Goal: Information Seeking & Learning: Learn about a topic

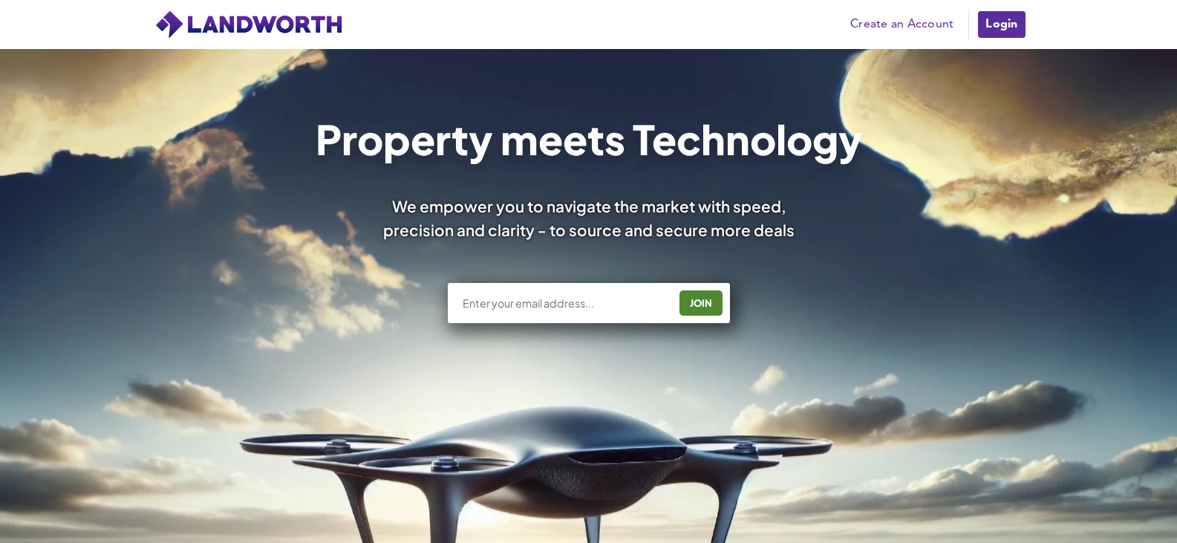
click at [1000, 28] on link "Login" at bounding box center [1001, 25] width 50 height 30
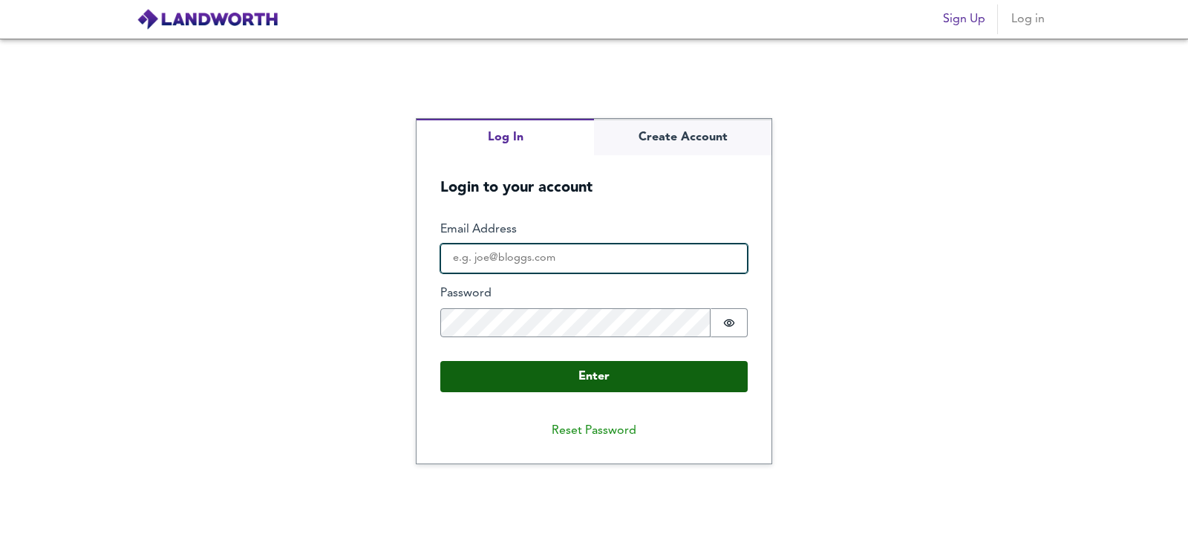
type input "[EMAIL_ADDRESS][DOMAIN_NAME]"
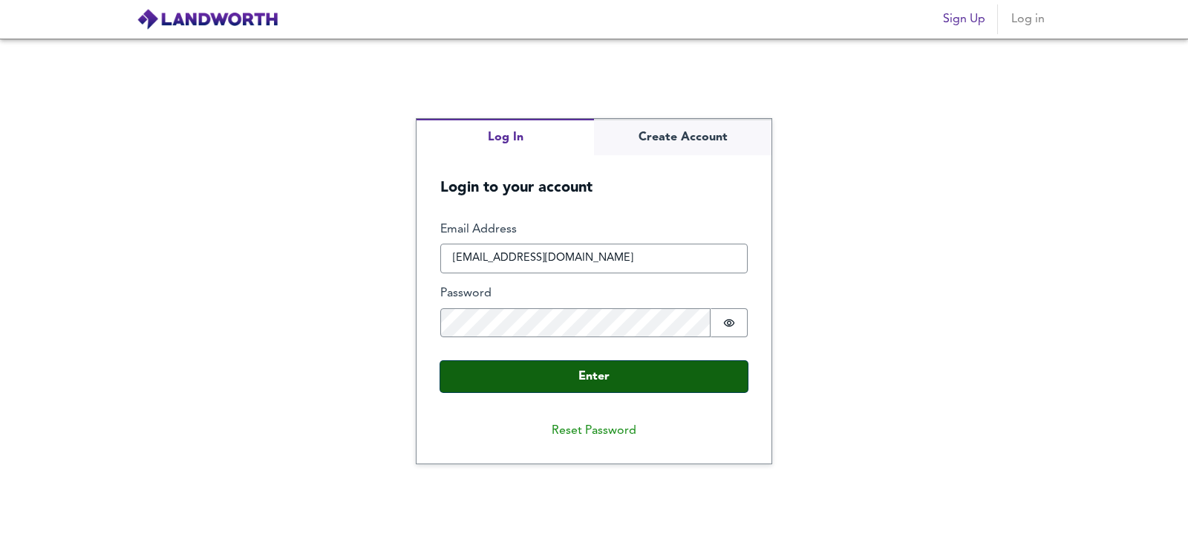
click at [530, 385] on button "Enter" at bounding box center [593, 376] width 307 height 31
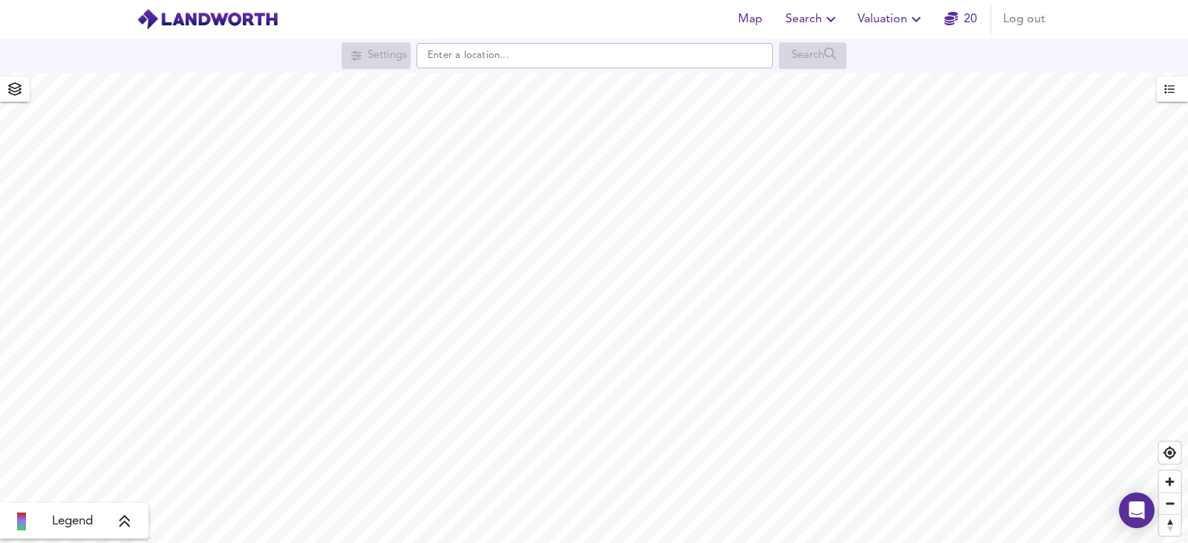
click at [881, 25] on span "Valuation" at bounding box center [892, 19] width 68 height 21
click at [870, 54] on li "New Valuation Report" at bounding box center [891, 53] width 177 height 27
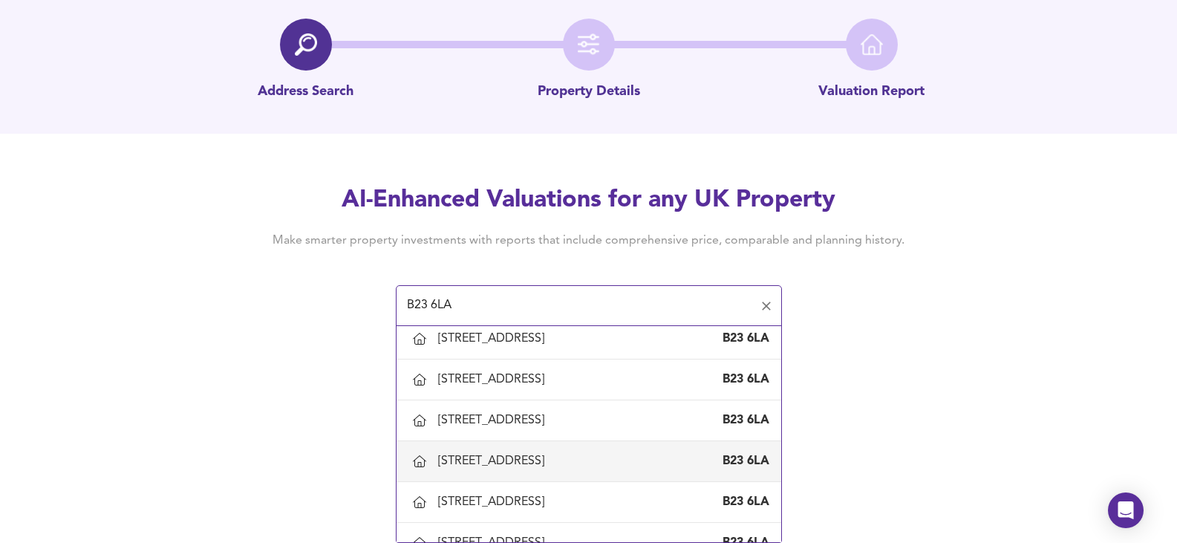
scroll to position [1458, 0]
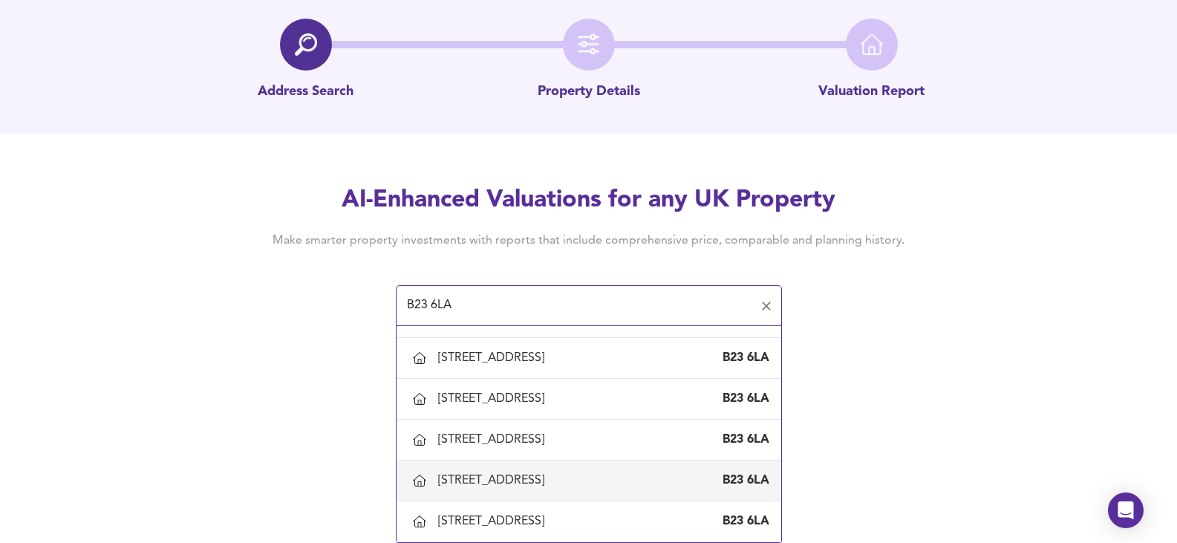
click at [493, 483] on div "73 The Parklands, Birmingham" at bounding box center [494, 480] width 112 height 16
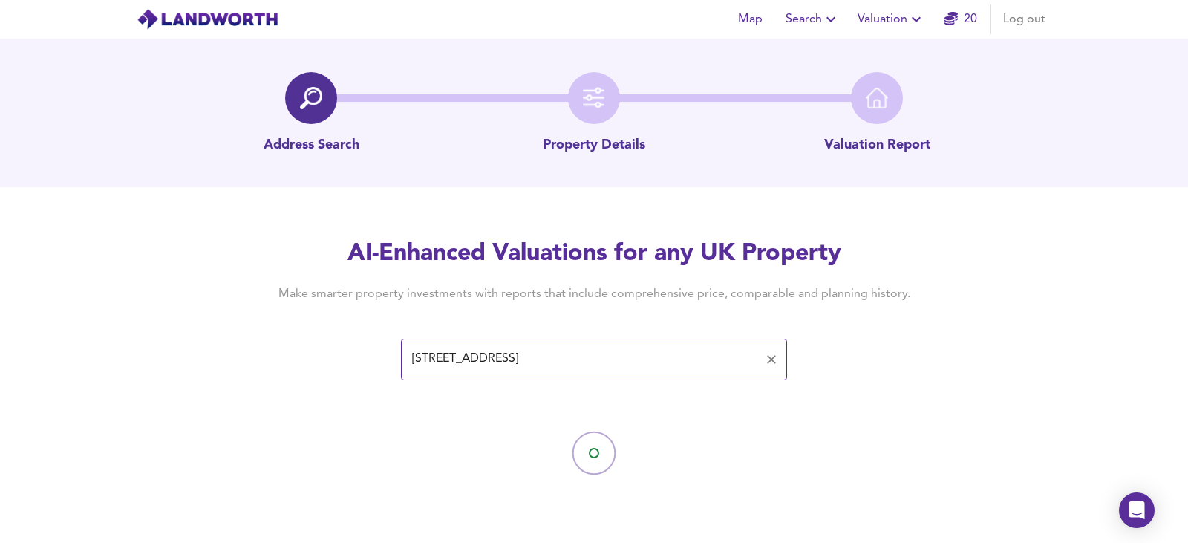
type input "73 The Parklands, Birmingham"
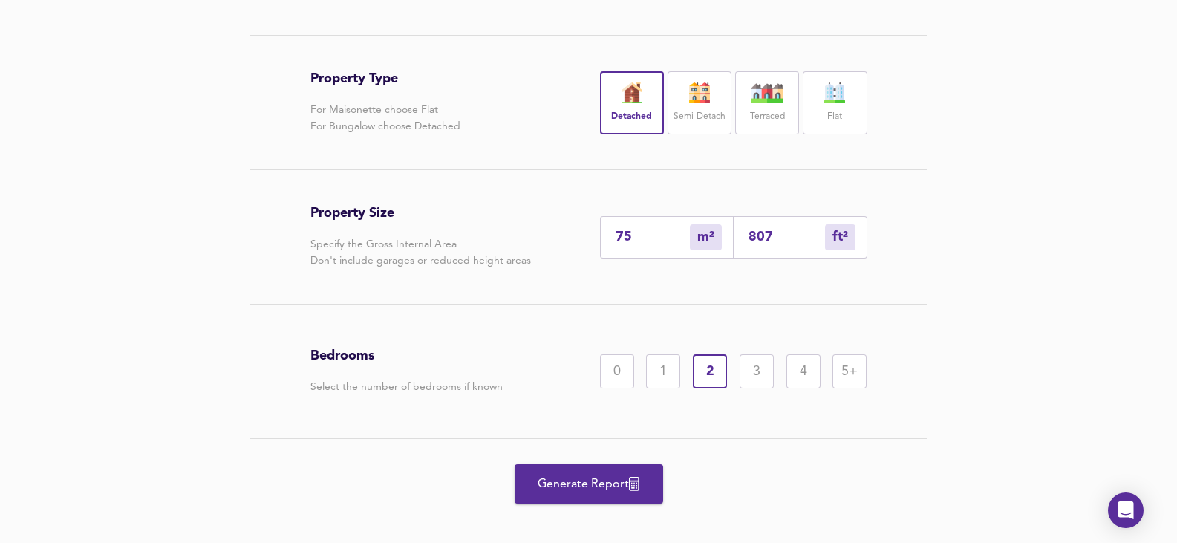
scroll to position [297, 0]
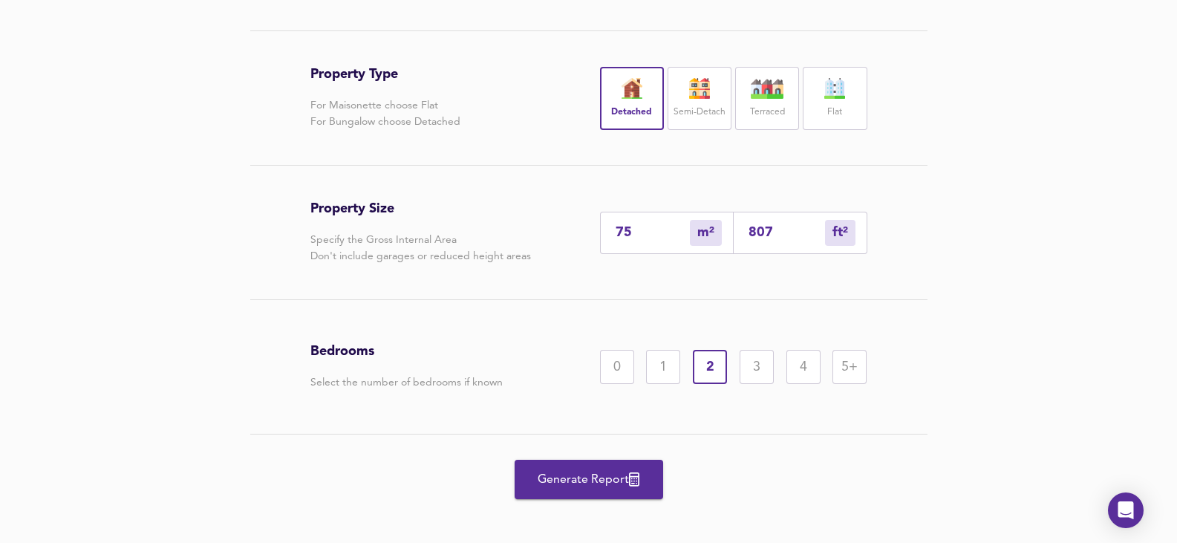
click at [569, 481] on span "Generate Report" at bounding box center [588, 479] width 119 height 21
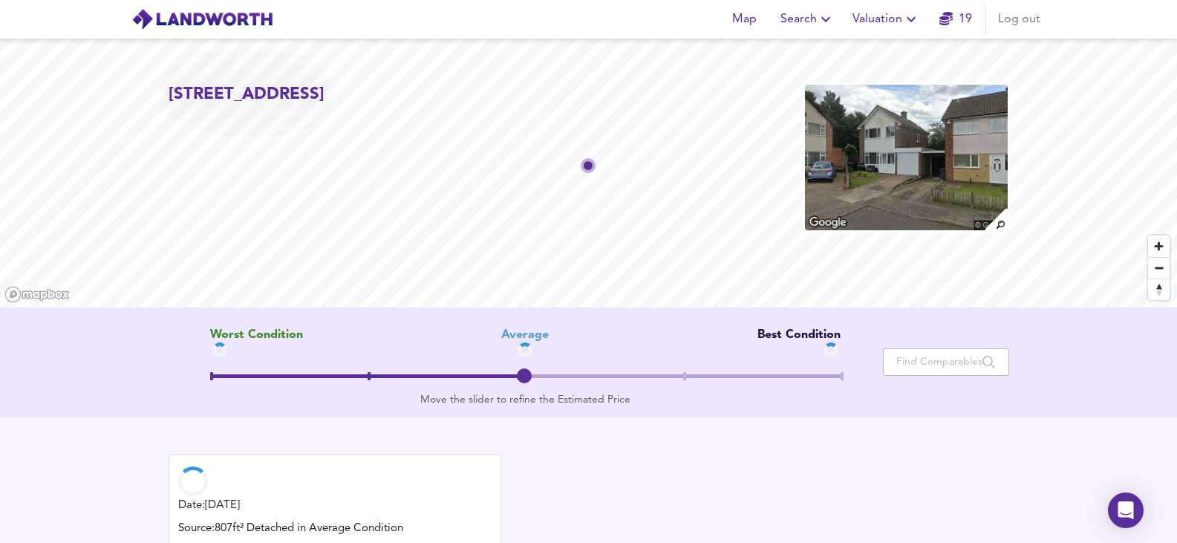
click at [938, 134] on img at bounding box center [905, 157] width 205 height 148
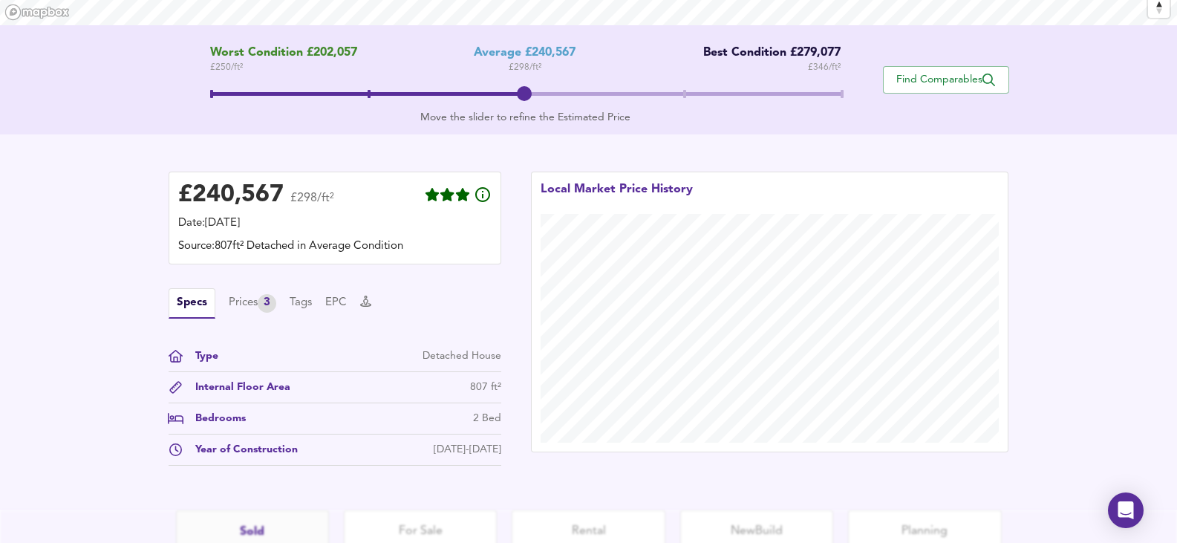
scroll to position [297, 0]
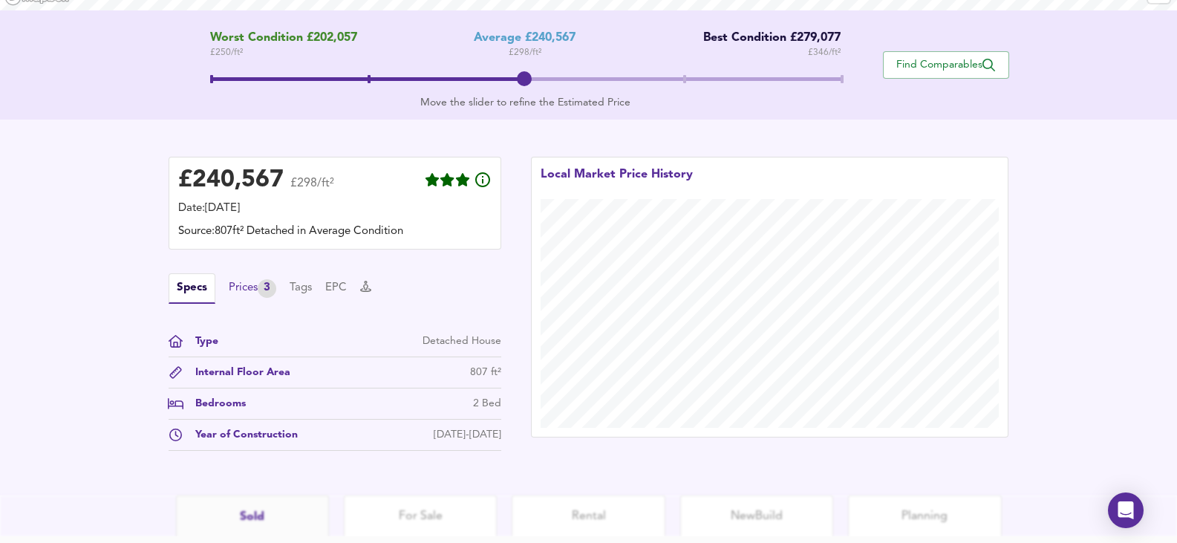
click at [260, 284] on div "Prices 3" at bounding box center [253, 288] width 48 height 19
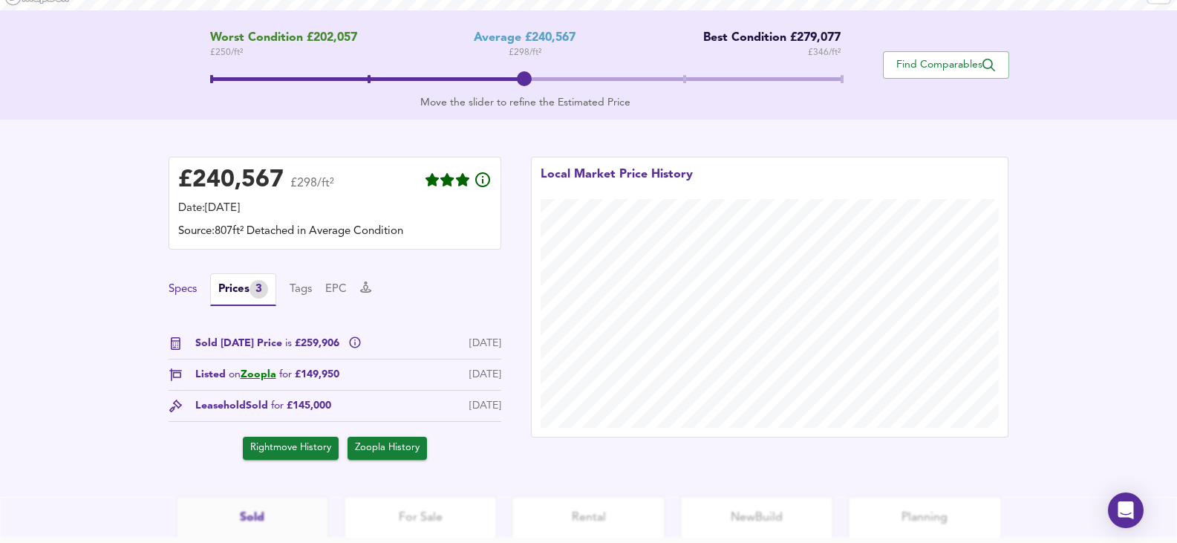
click at [185, 289] on button "Specs" at bounding box center [183, 289] width 28 height 16
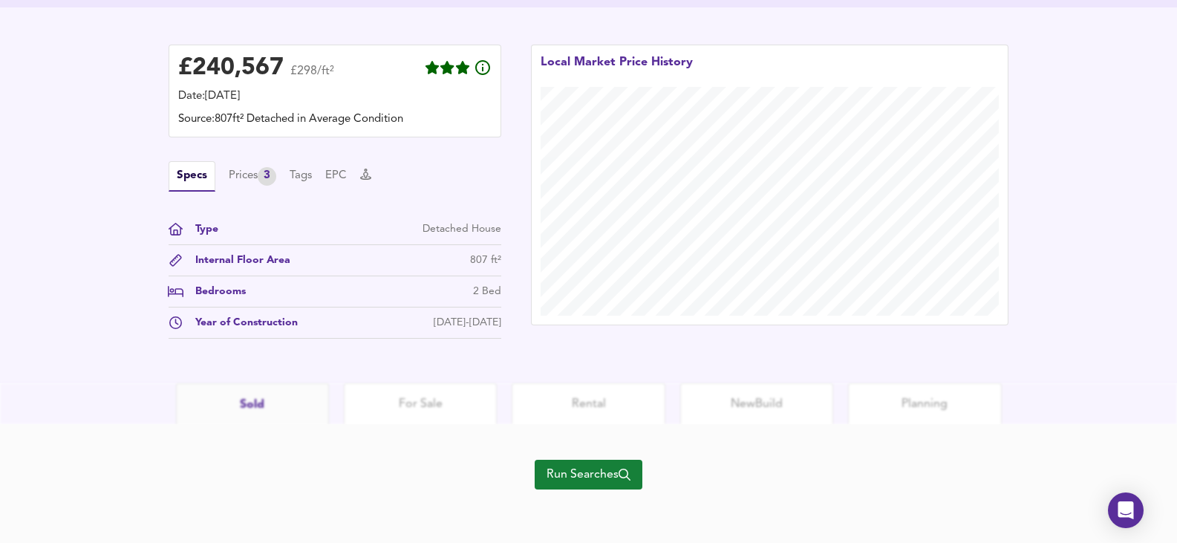
click at [561, 477] on span "Run Searches" at bounding box center [588, 474] width 84 height 21
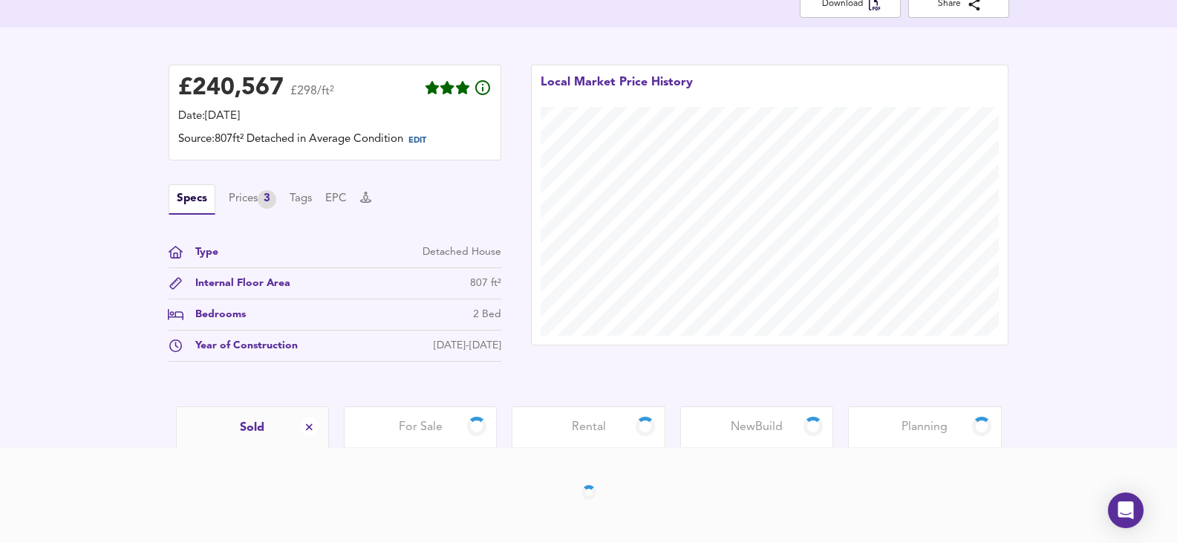
scroll to position [347, 0]
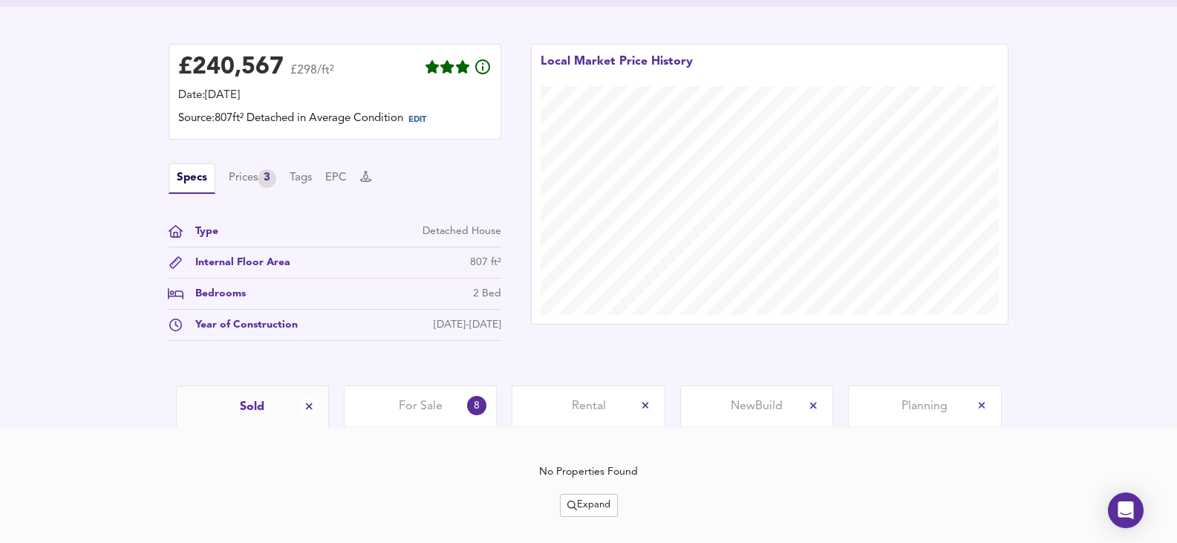
click at [379, 399] on div "For Sale 8" at bounding box center [420, 405] width 153 height 41
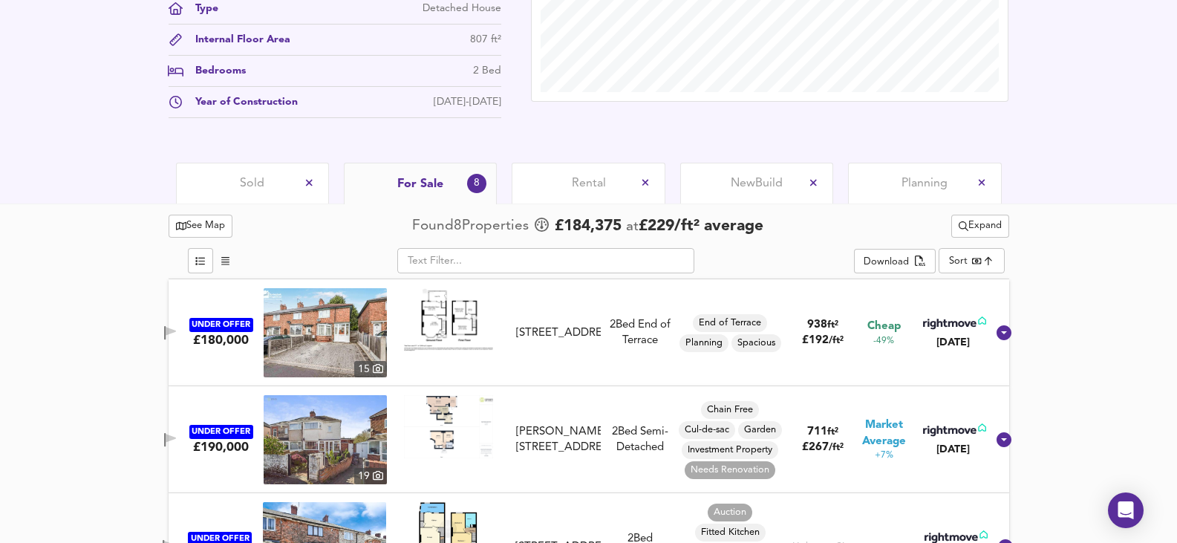
scroll to position [644, 0]
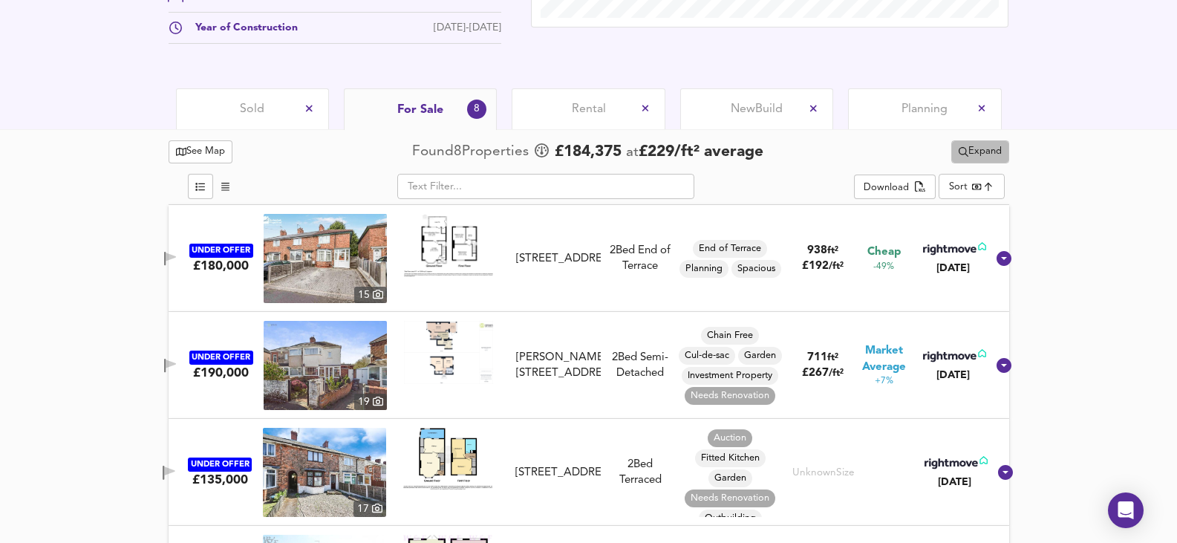
click at [981, 153] on span "Expand" at bounding box center [979, 151] width 43 height 17
click at [975, 226] on icon at bounding box center [982, 229] width 18 height 10
click at [223, 114] on div "Sold" at bounding box center [252, 108] width 153 height 41
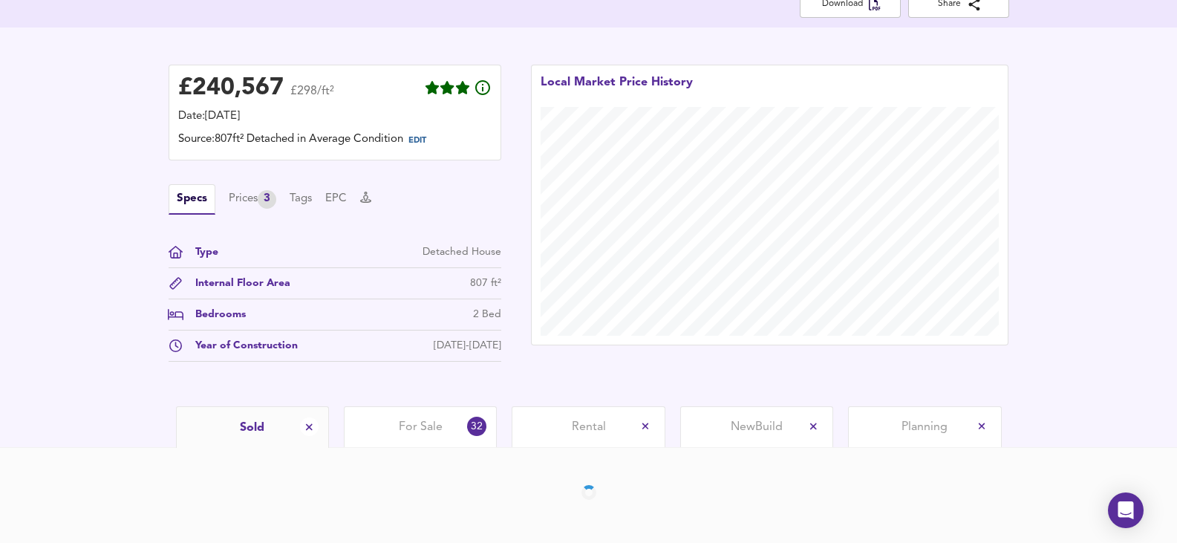
scroll to position [380, 0]
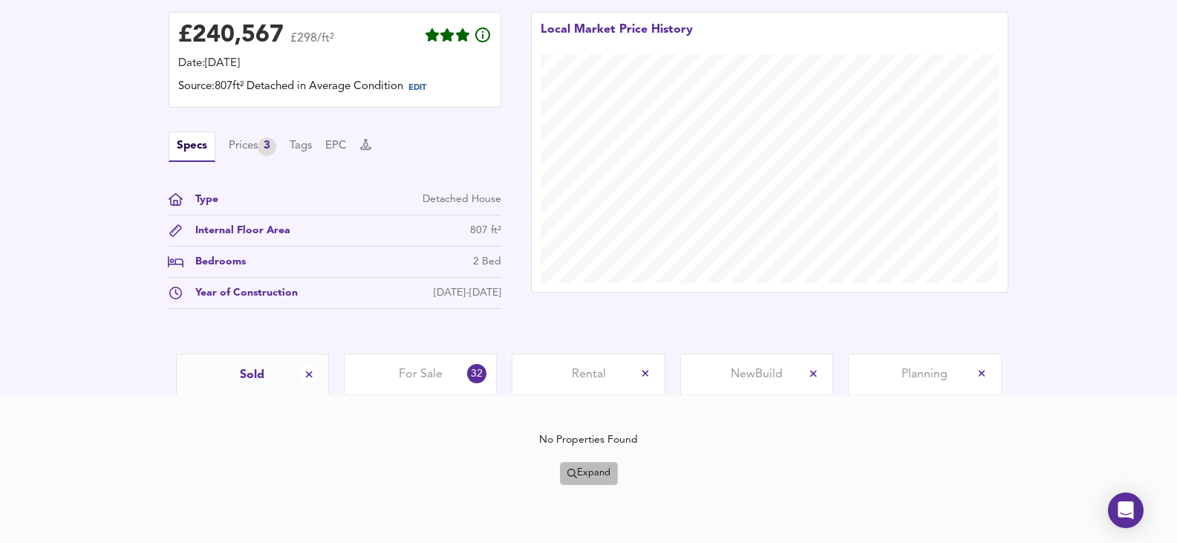
click at [561, 463] on button "Expand" at bounding box center [589, 473] width 58 height 23
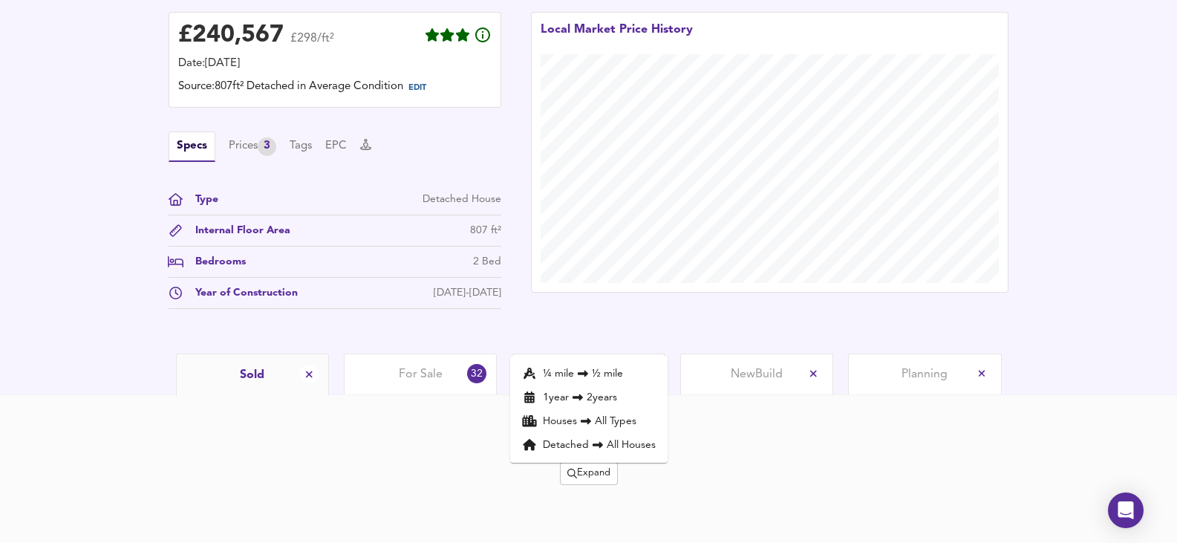
click at [588, 370] on icon at bounding box center [583, 373] width 18 height 10
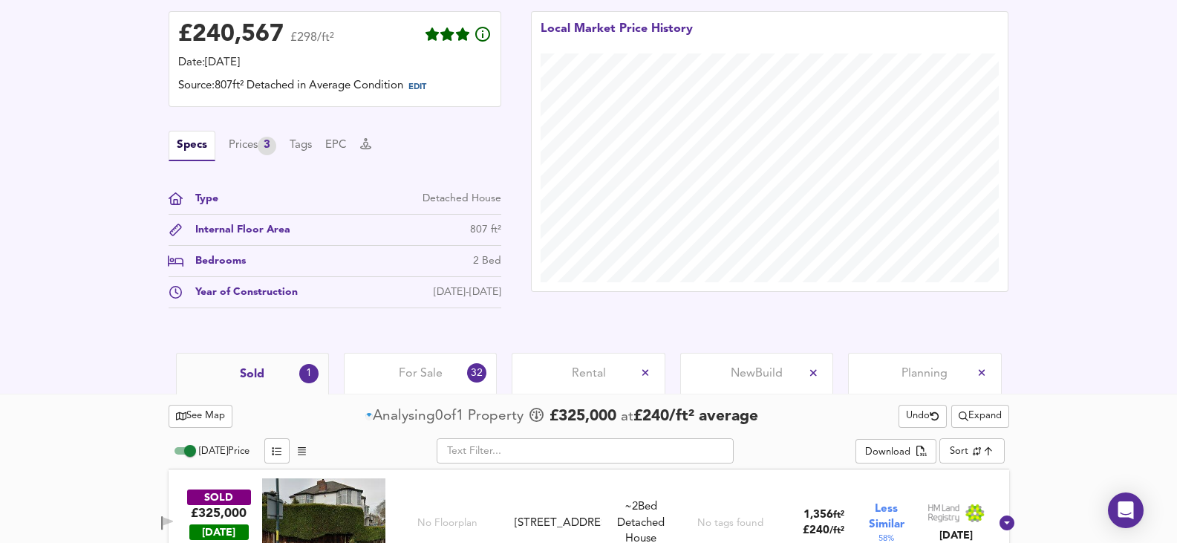
scroll to position [422, 0]
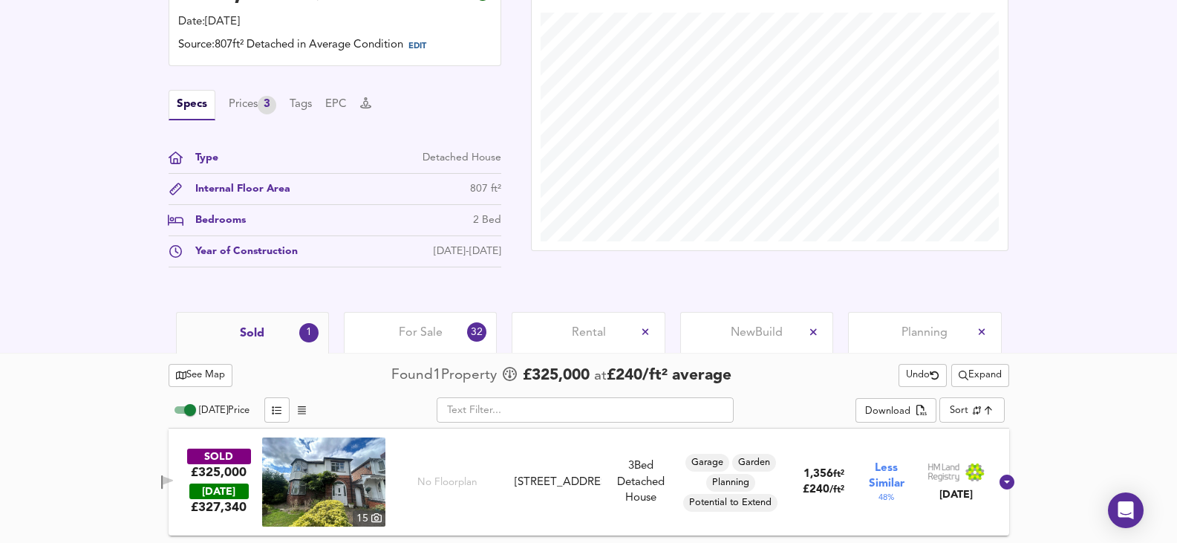
click at [258, 336] on span "Sold" at bounding box center [252, 333] width 25 height 16
click at [441, 327] on span "For Sale" at bounding box center [421, 332] width 44 height 16
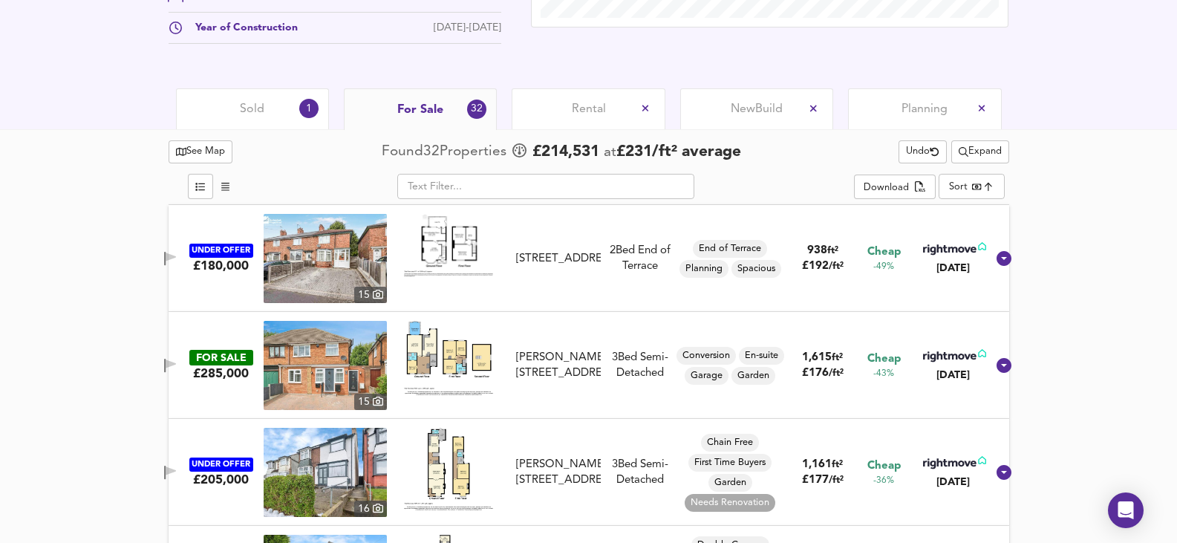
scroll to position [719, 0]
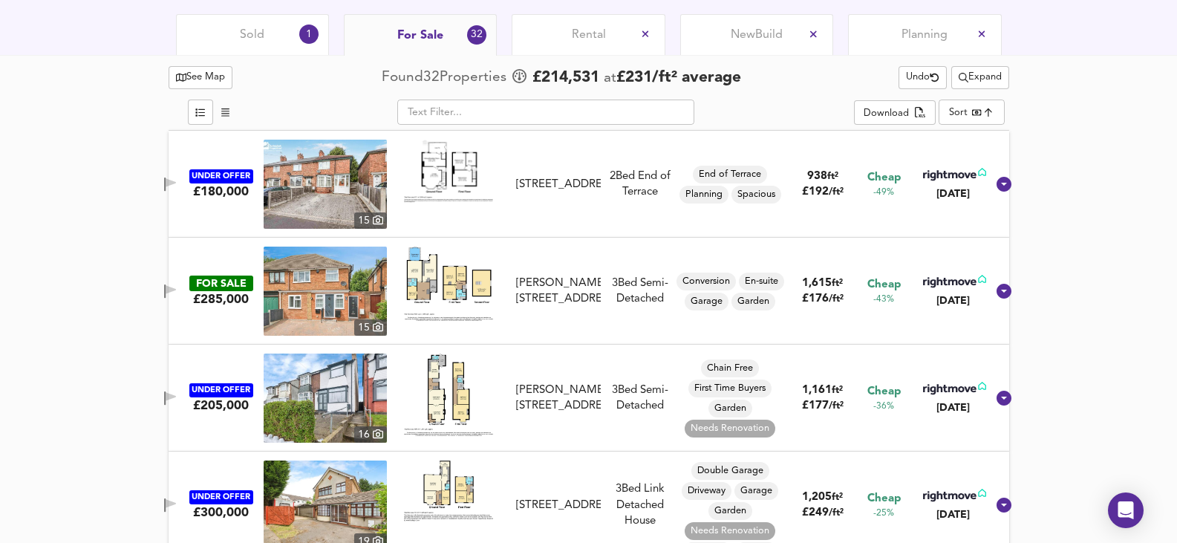
click at [308, 395] on img at bounding box center [325, 397] width 123 height 89
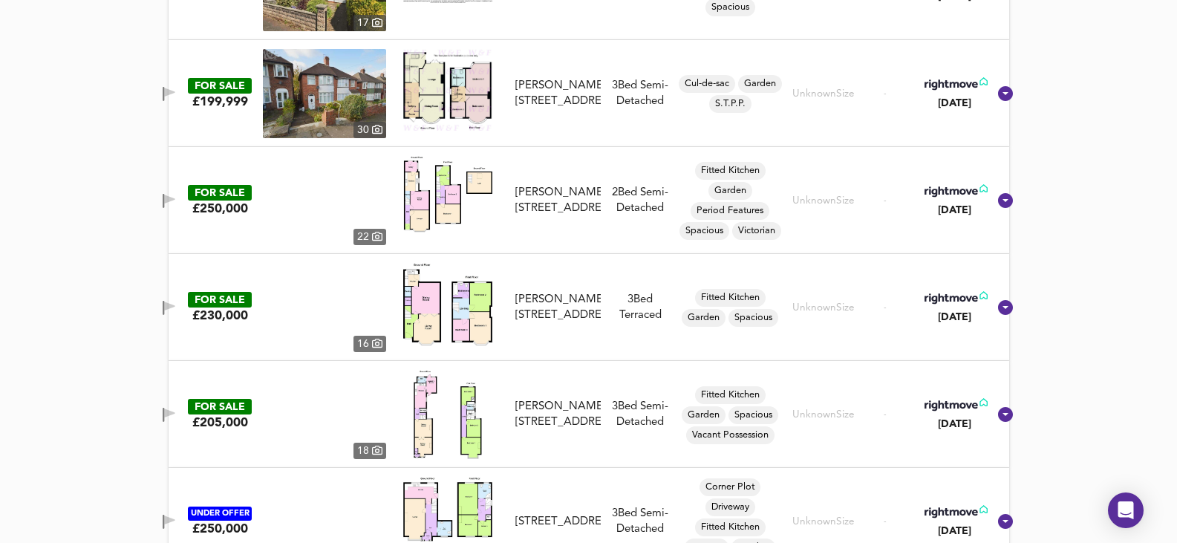
scroll to position [3736, 0]
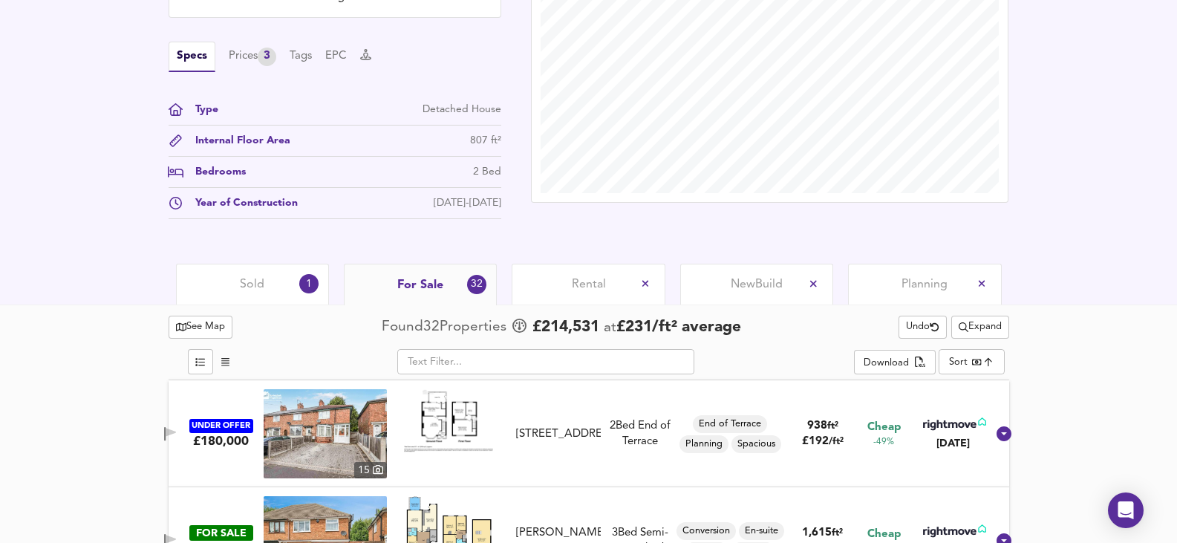
click at [251, 293] on span "Sold" at bounding box center [252, 284] width 25 height 16
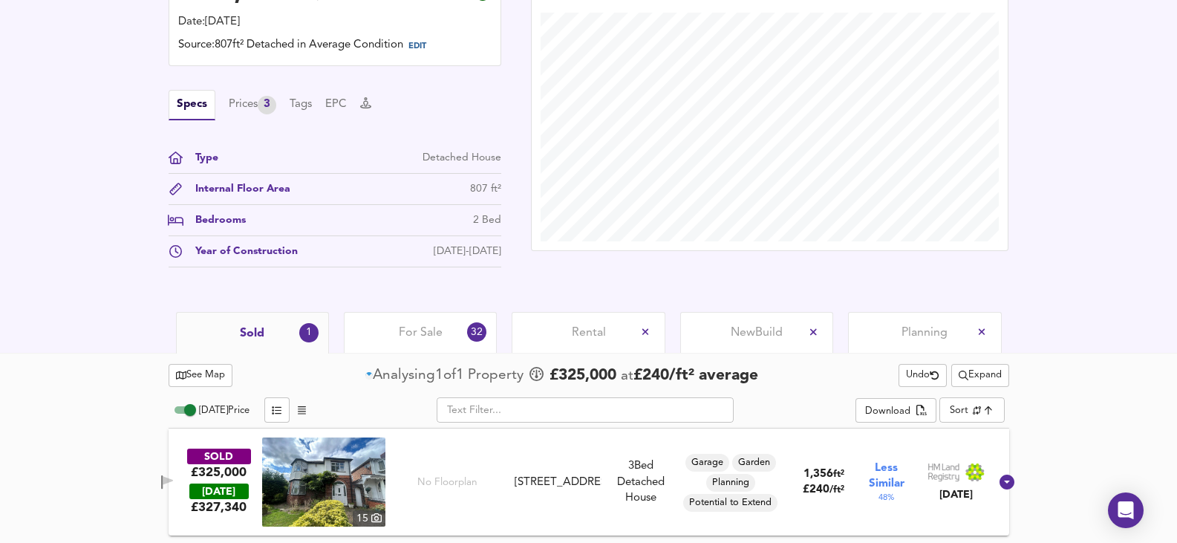
scroll to position [422, 0]
click at [981, 380] on span "Expand" at bounding box center [979, 375] width 43 height 17
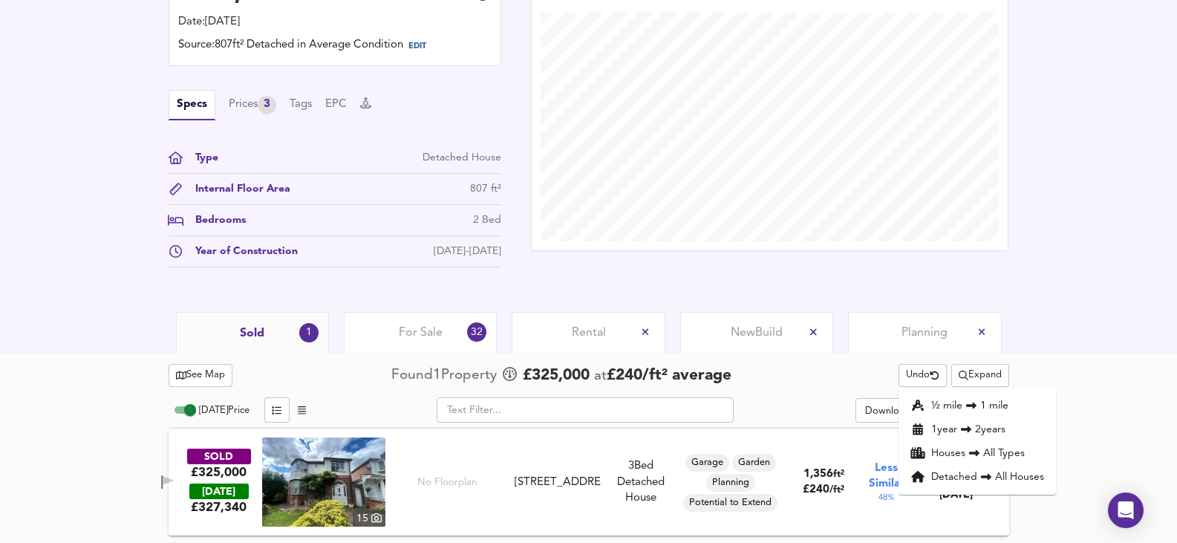
click at [980, 429] on li "1 year 2 years" at bounding box center [976, 429] width 157 height 24
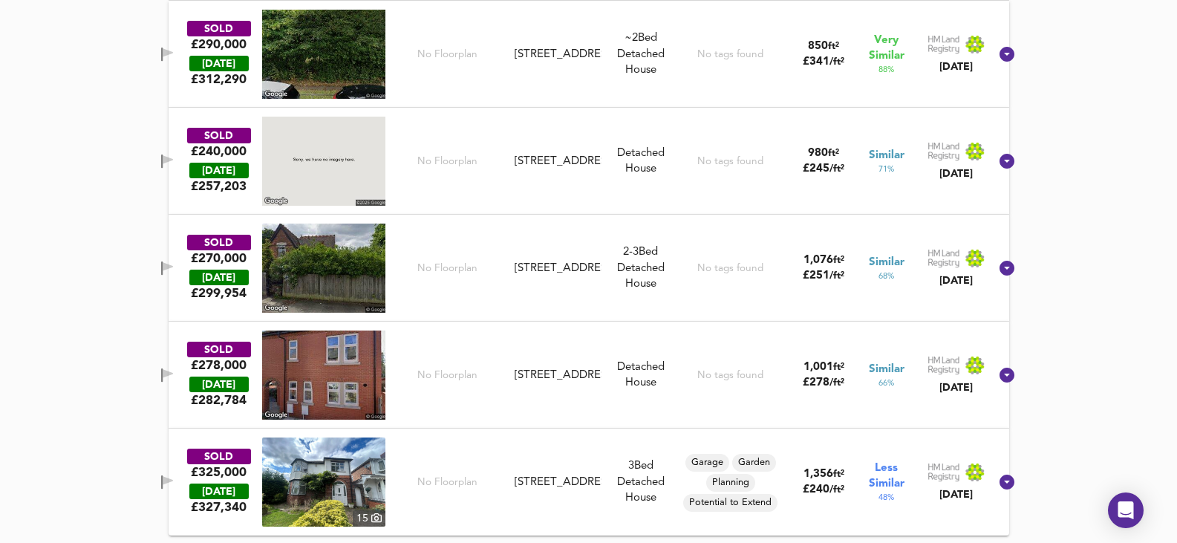
scroll to position [478, 0]
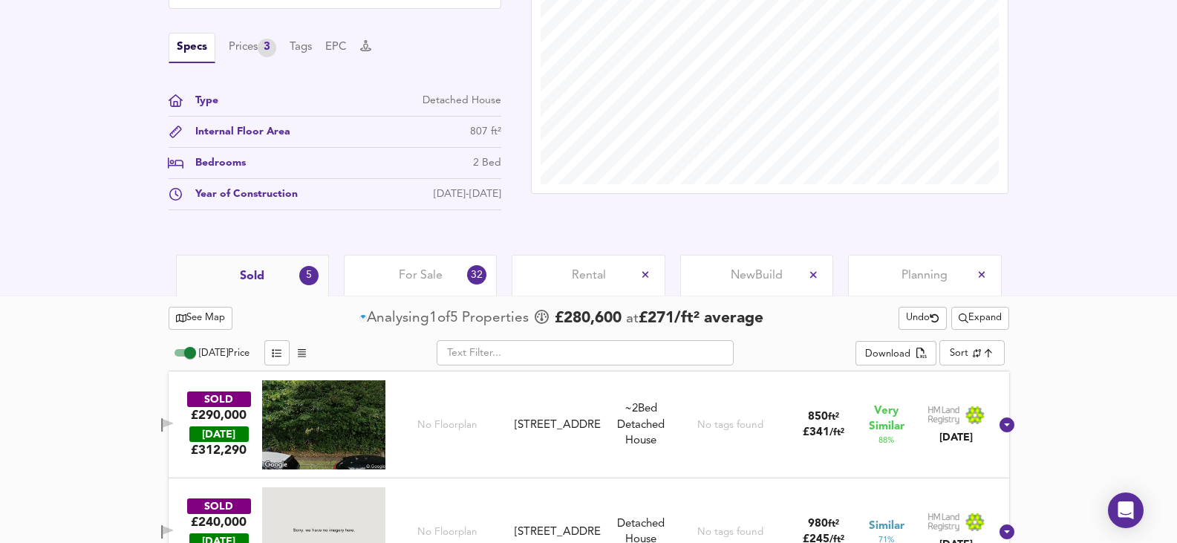
click at [981, 322] on span "Expand" at bounding box center [979, 318] width 43 height 17
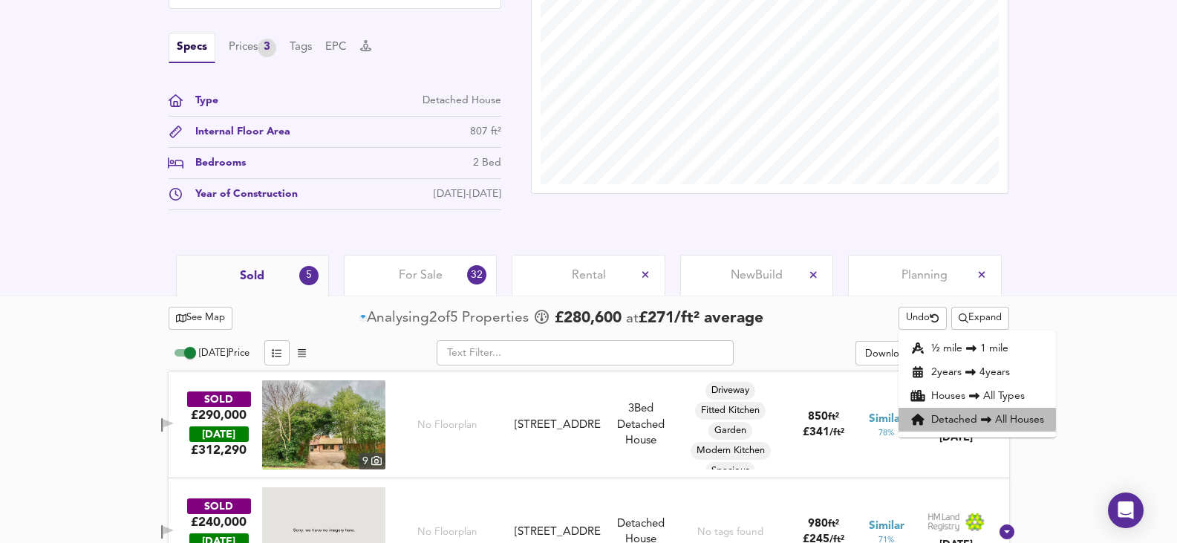
click at [1012, 414] on li "Detached All Houses" at bounding box center [976, 420] width 157 height 24
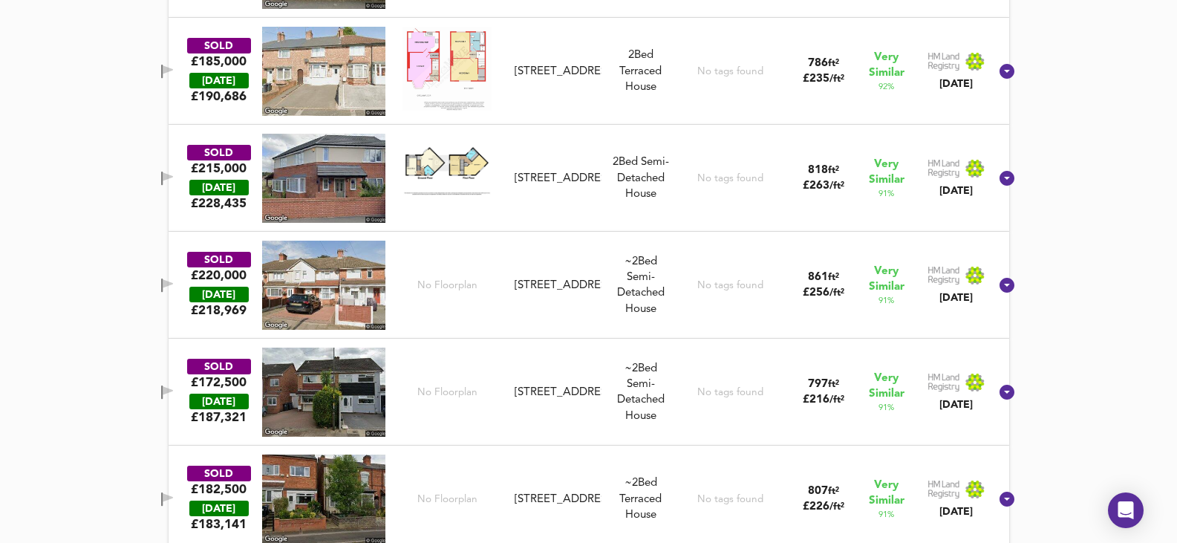
scroll to position [1295, 0]
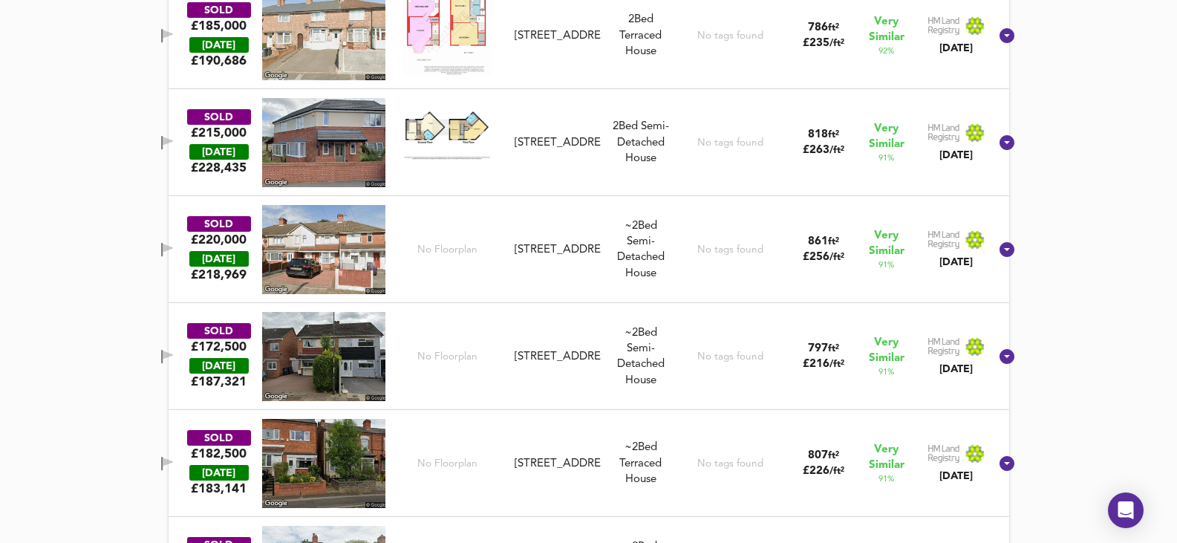
click at [344, 357] on img at bounding box center [323, 356] width 123 height 89
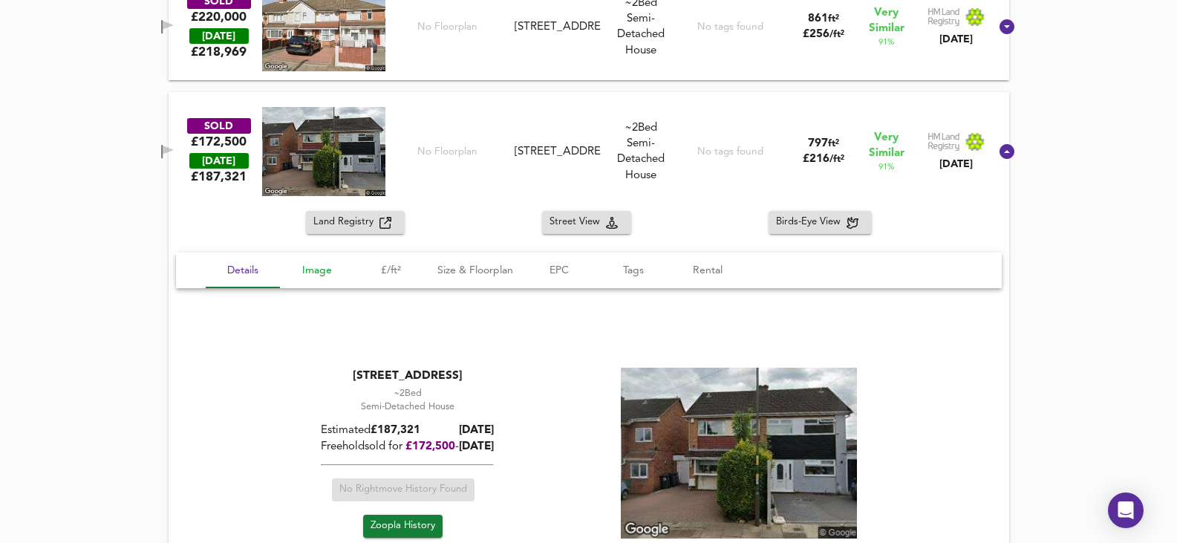
scroll to position [1592, 0]
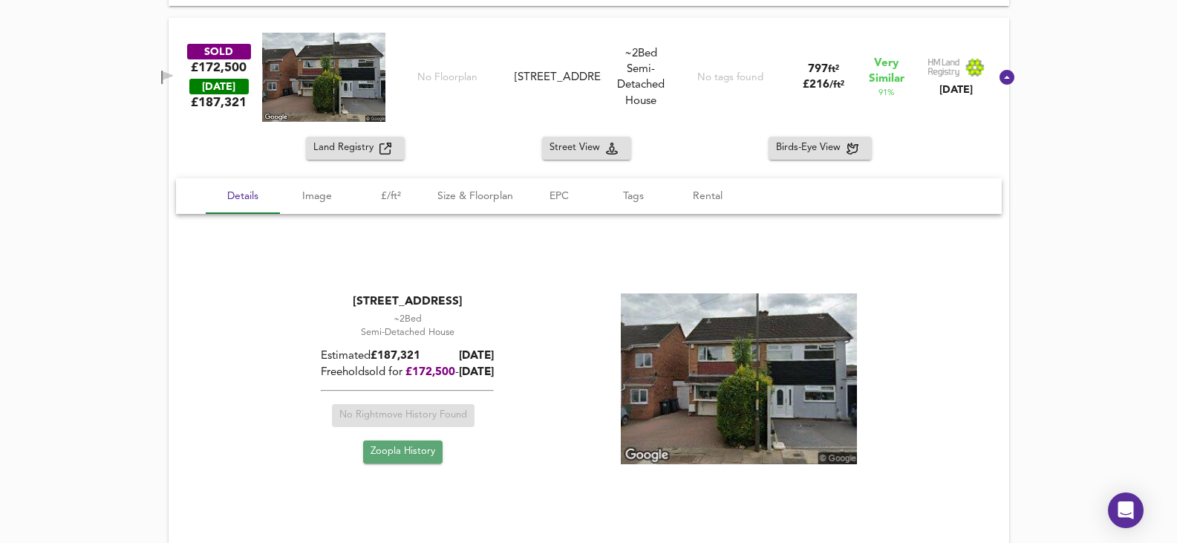
click at [405, 454] on span "Zoopla History" at bounding box center [402, 451] width 65 height 17
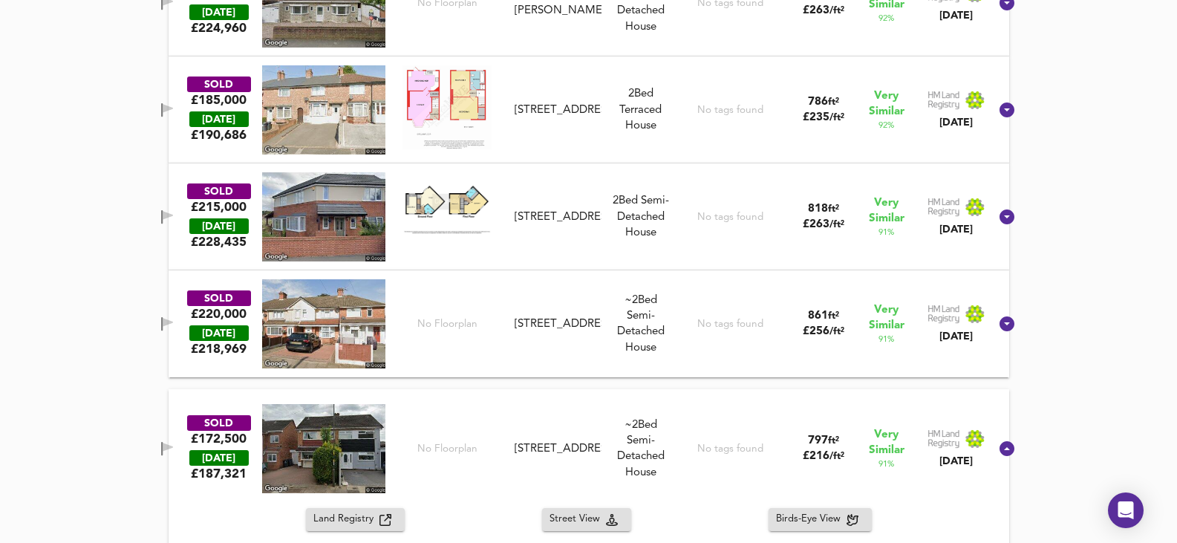
scroll to position [775, 0]
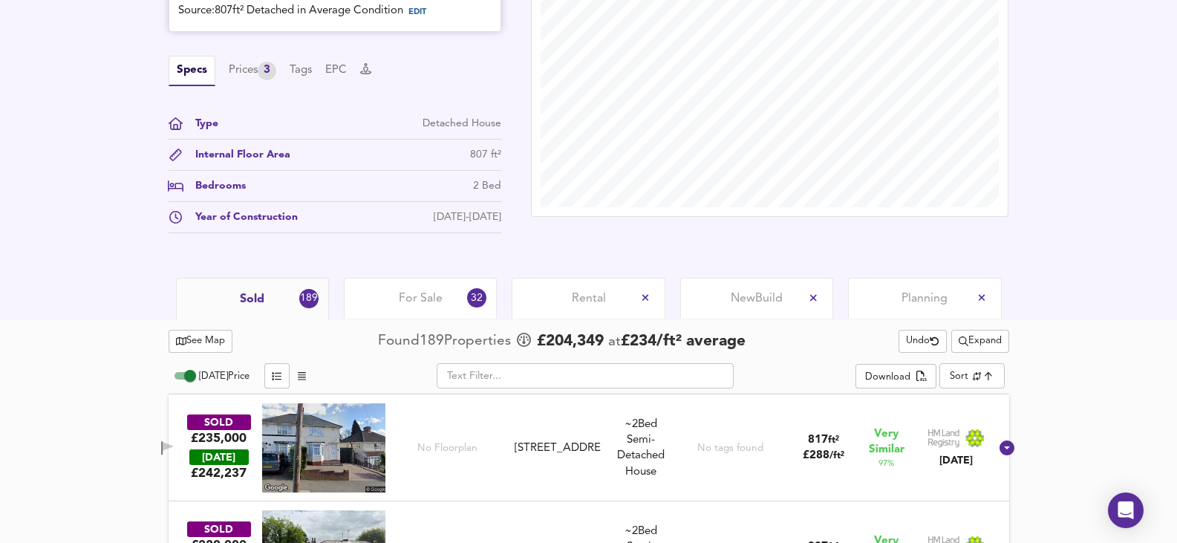
scroll to position [330, 0]
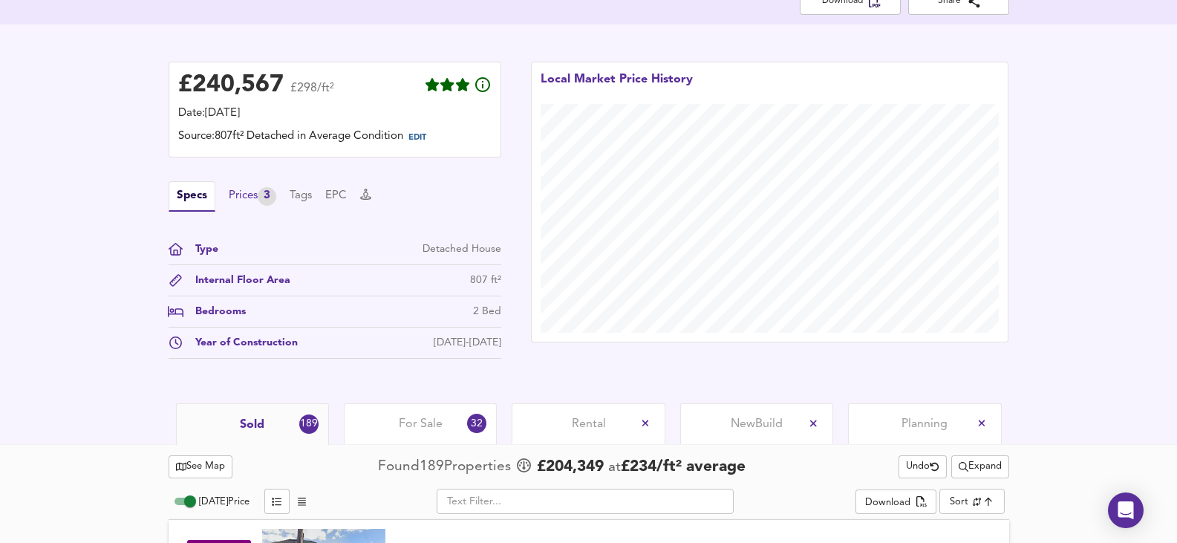
click at [255, 191] on div "Prices 3" at bounding box center [253, 196] width 48 height 19
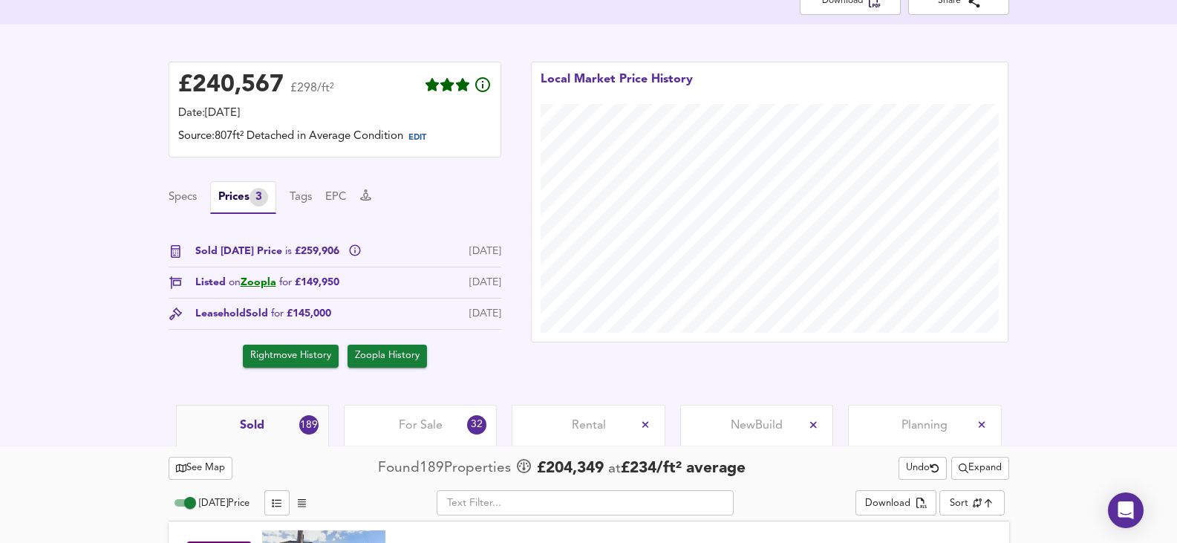
click at [300, 354] on span "Rightmove History" at bounding box center [290, 355] width 81 height 17
click at [380, 362] on span "Zoopla History" at bounding box center [387, 355] width 65 height 17
click at [442, 439] on div "For Sale 32" at bounding box center [420, 425] width 153 height 41
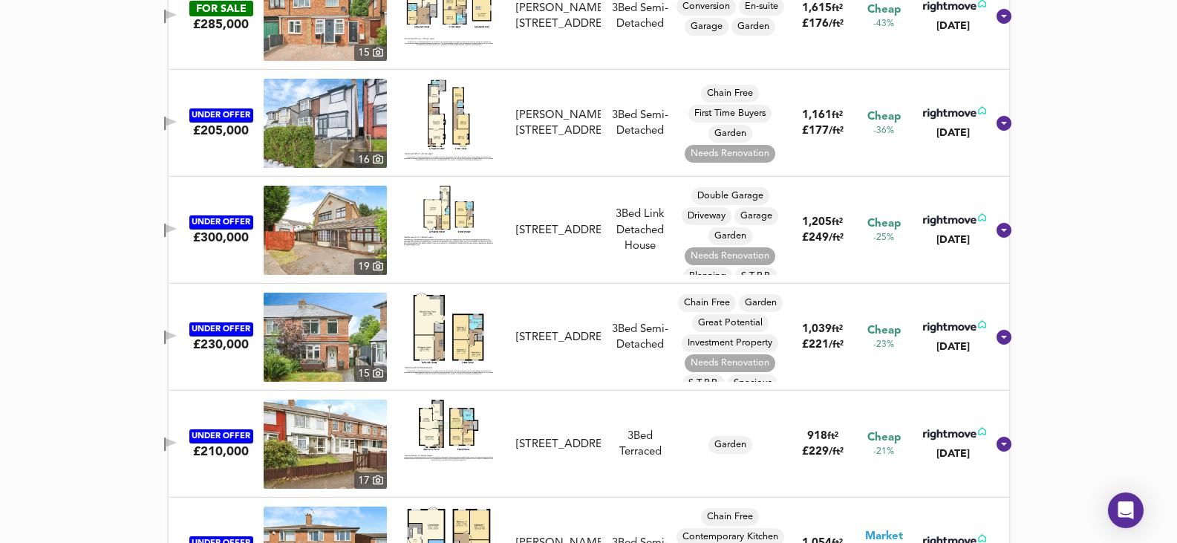
scroll to position [998, 0]
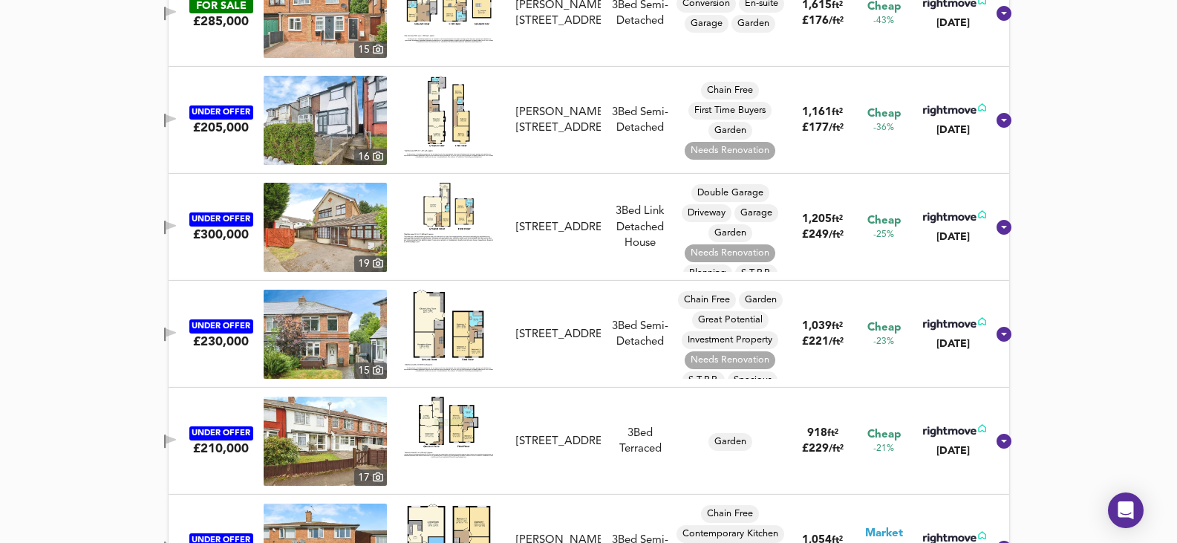
click at [333, 209] on img at bounding box center [325, 227] width 123 height 89
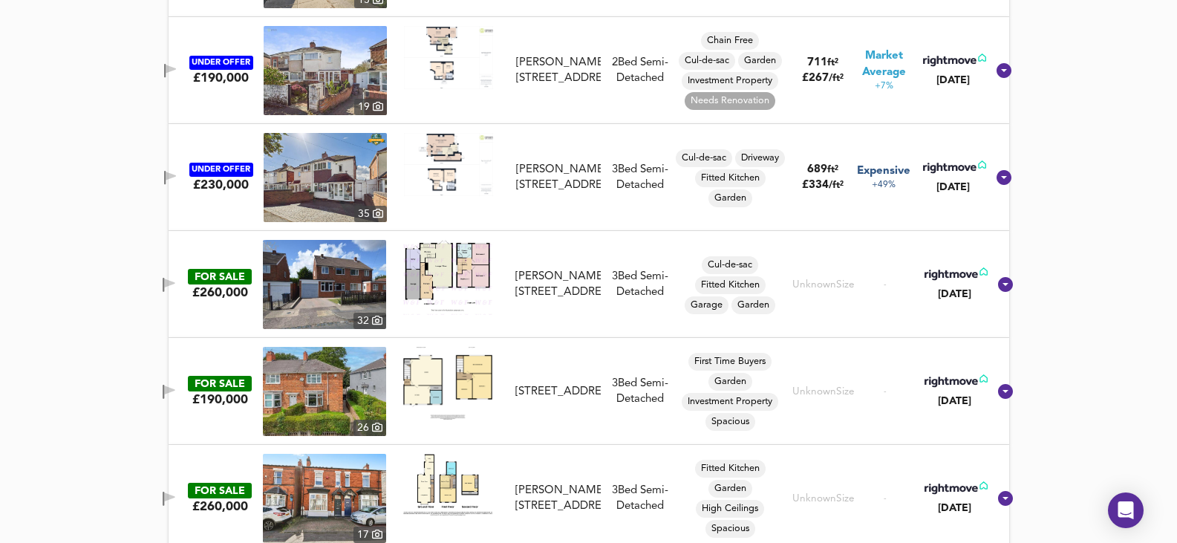
scroll to position [1807, 0]
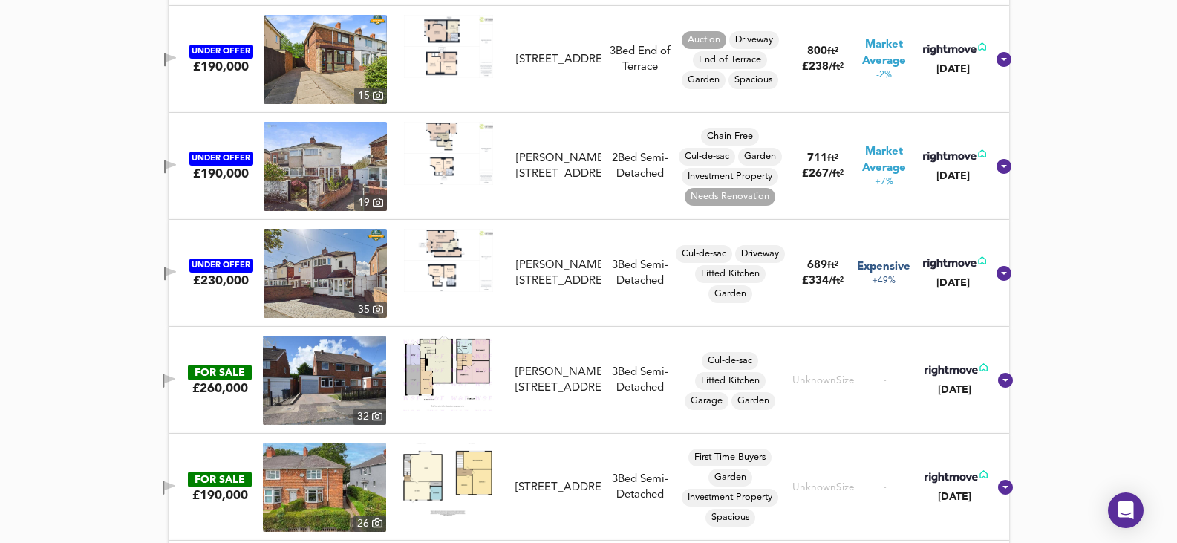
click at [316, 269] on img at bounding box center [325, 273] width 123 height 89
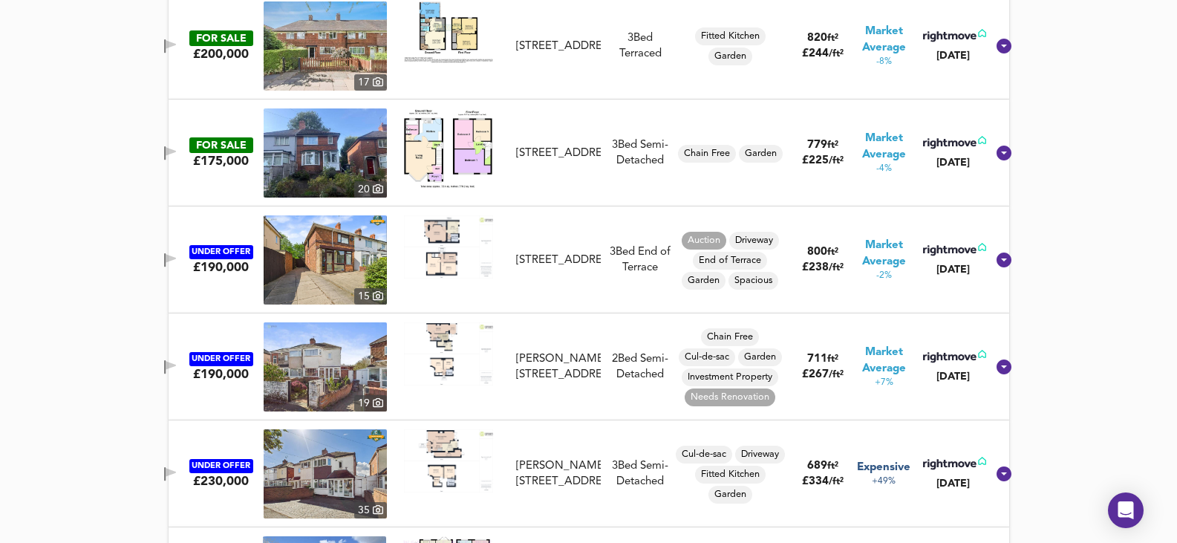
scroll to position [1584, 0]
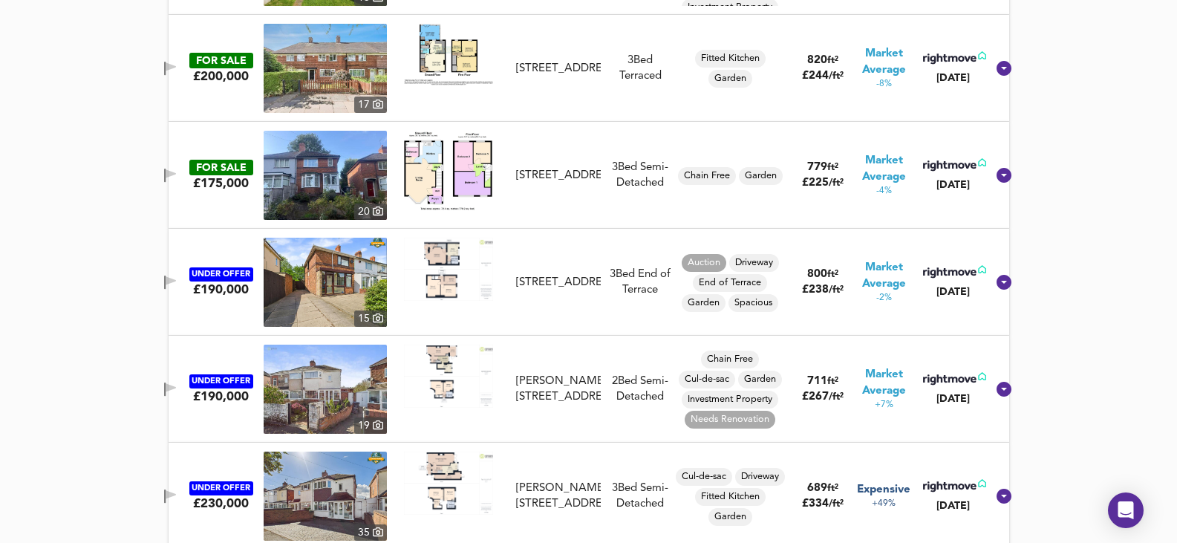
click at [311, 389] on img at bounding box center [325, 388] width 123 height 89
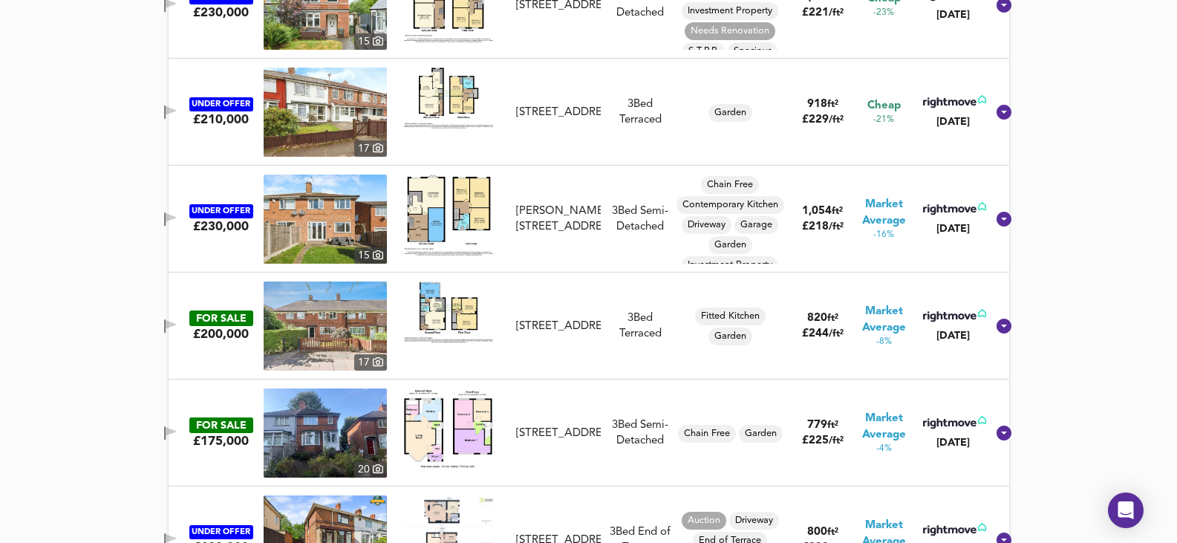
scroll to position [1287, 0]
